Goal: Find specific page/section: Find specific page/section

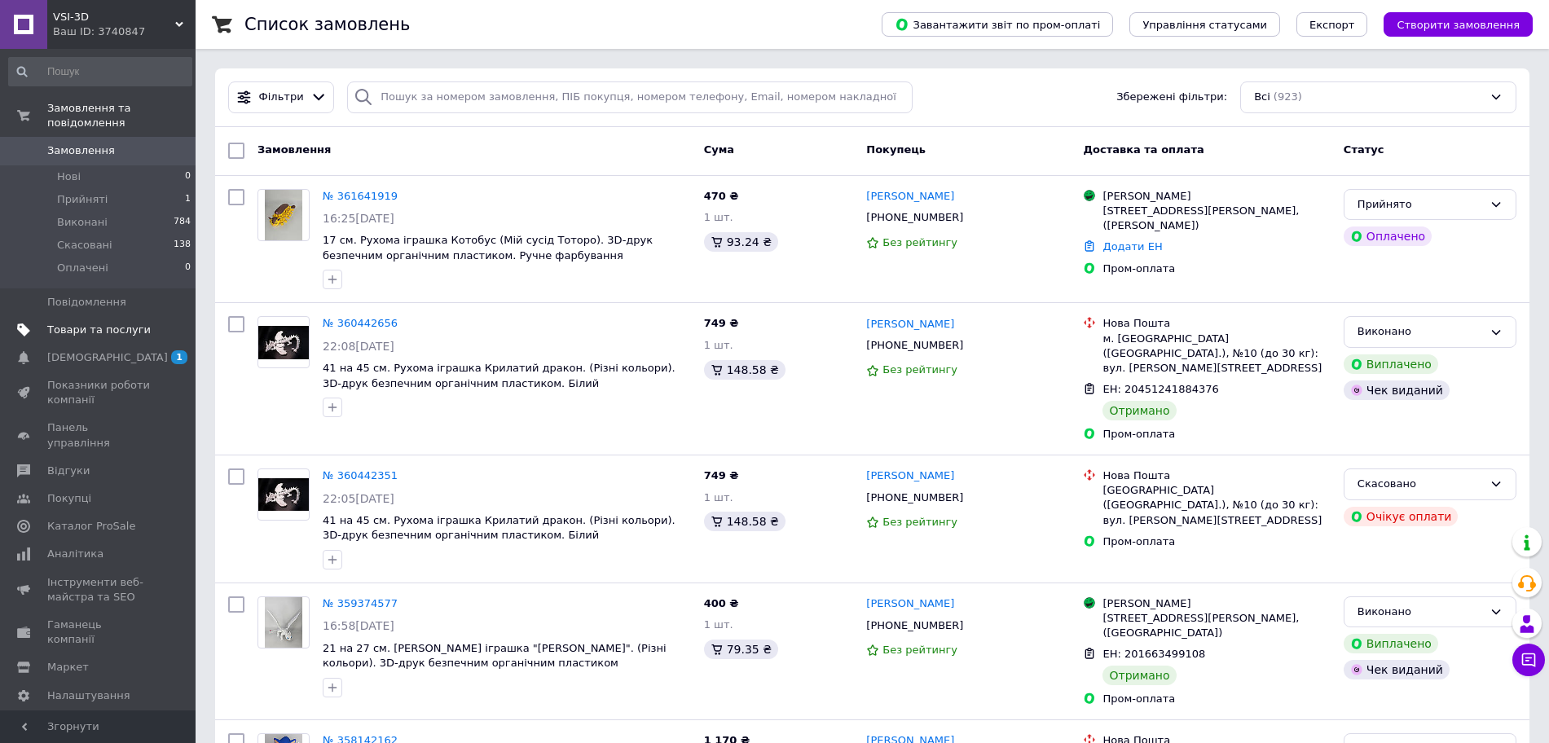
click at [112, 323] on span "Товари та послуги" at bounding box center [98, 330] width 103 height 15
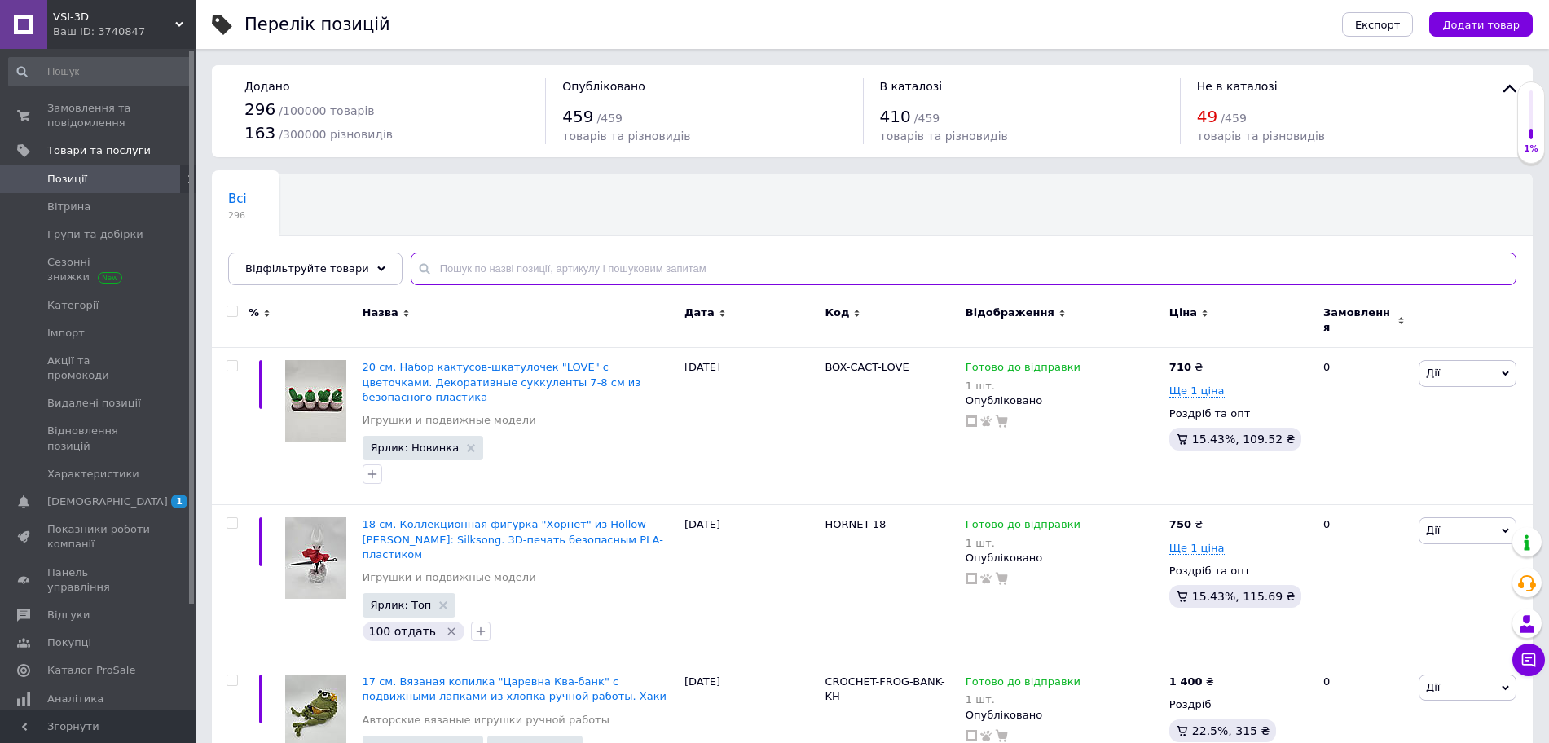
click at [440, 275] on input "text" at bounding box center [964, 269] width 1106 height 33
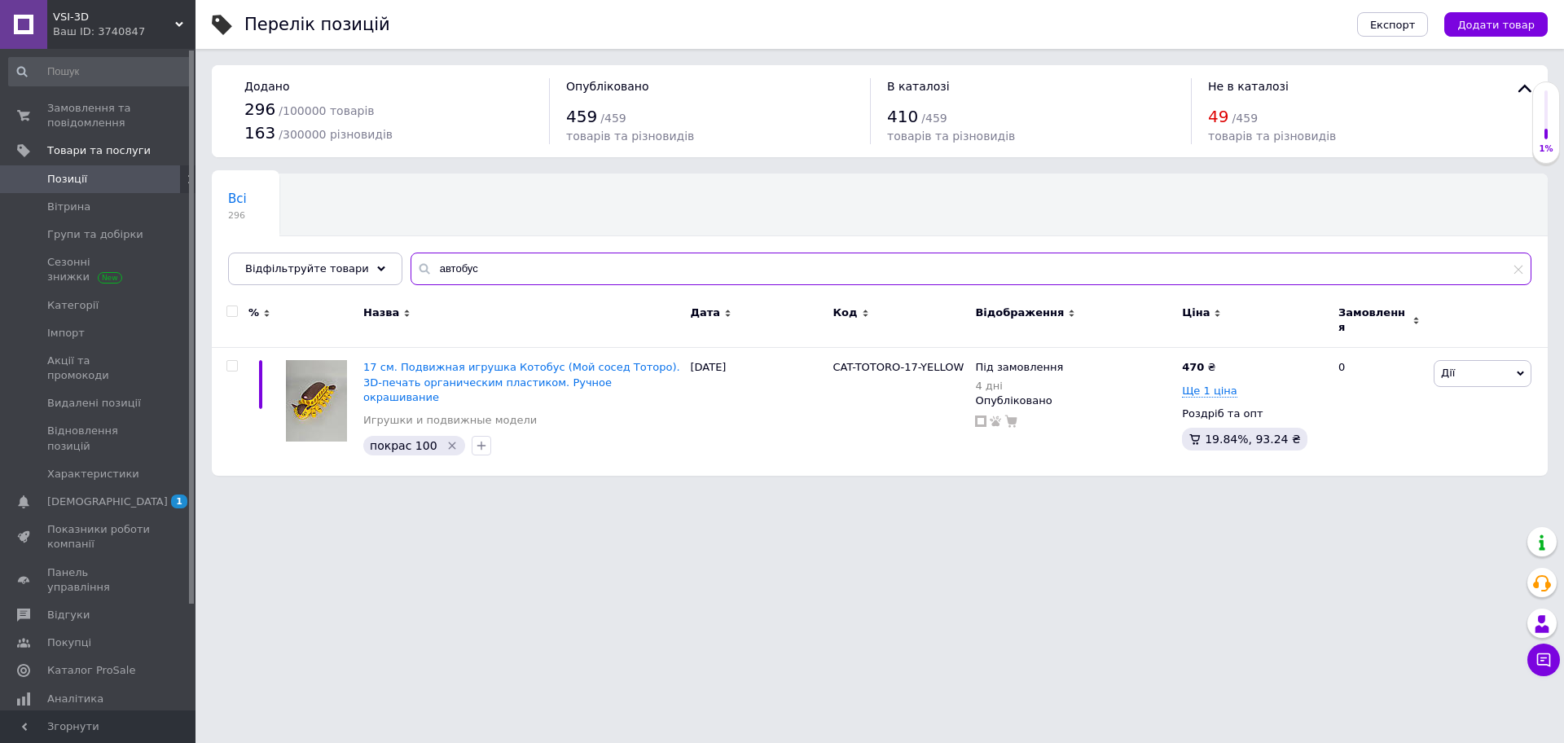
type input "автобус"
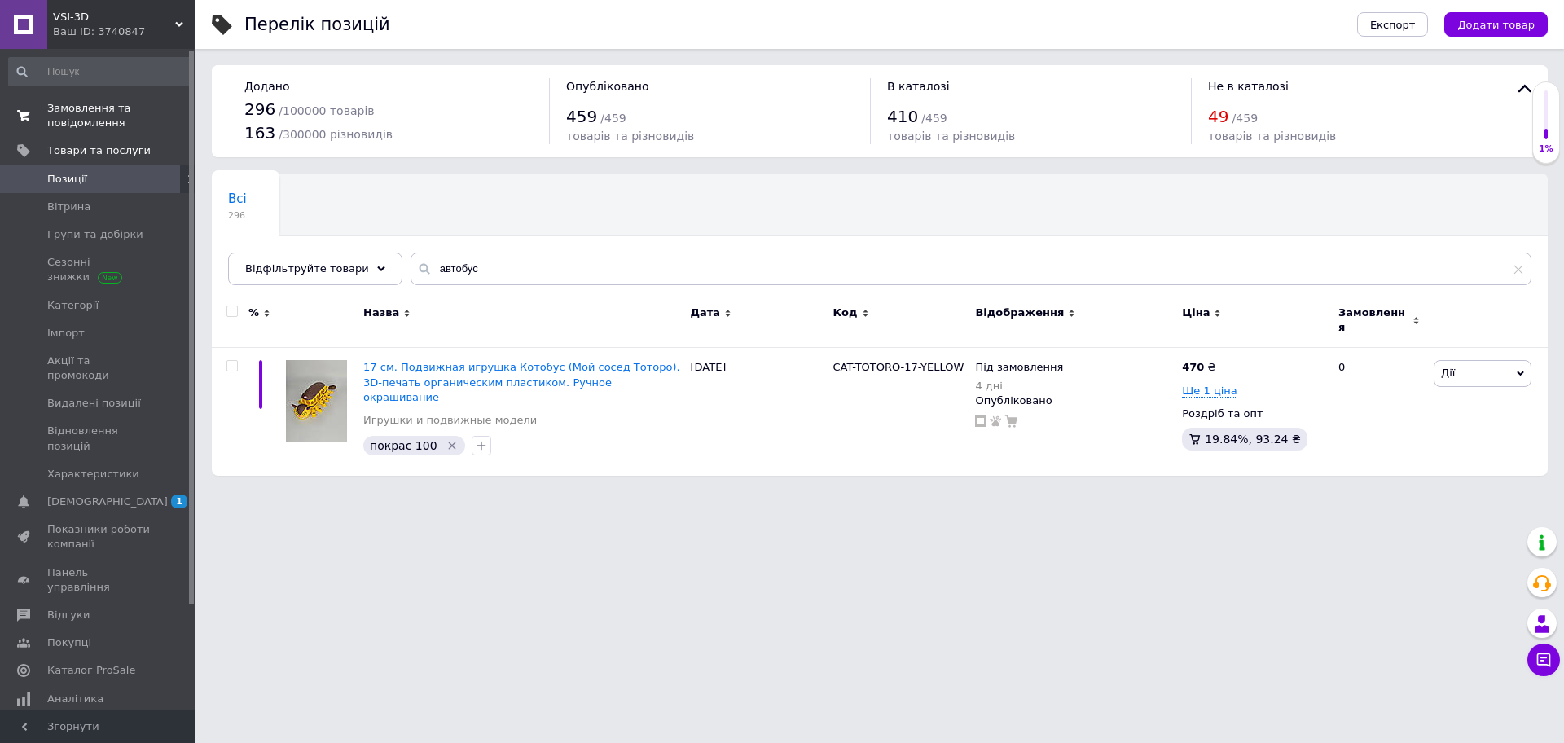
click at [75, 124] on span "Замовлення та повідомлення" at bounding box center [98, 115] width 103 height 29
